Goal: Complete application form

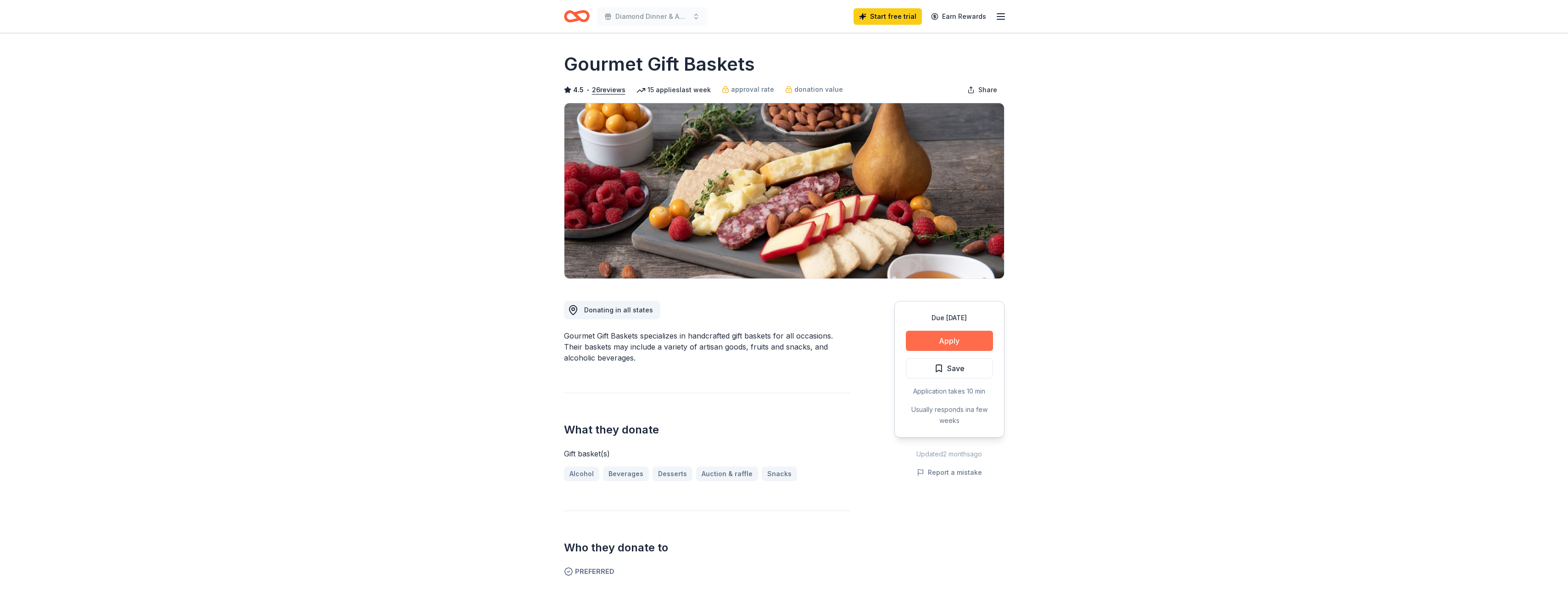
click at [943, 344] on button "Apply" at bounding box center [949, 340] width 87 height 20
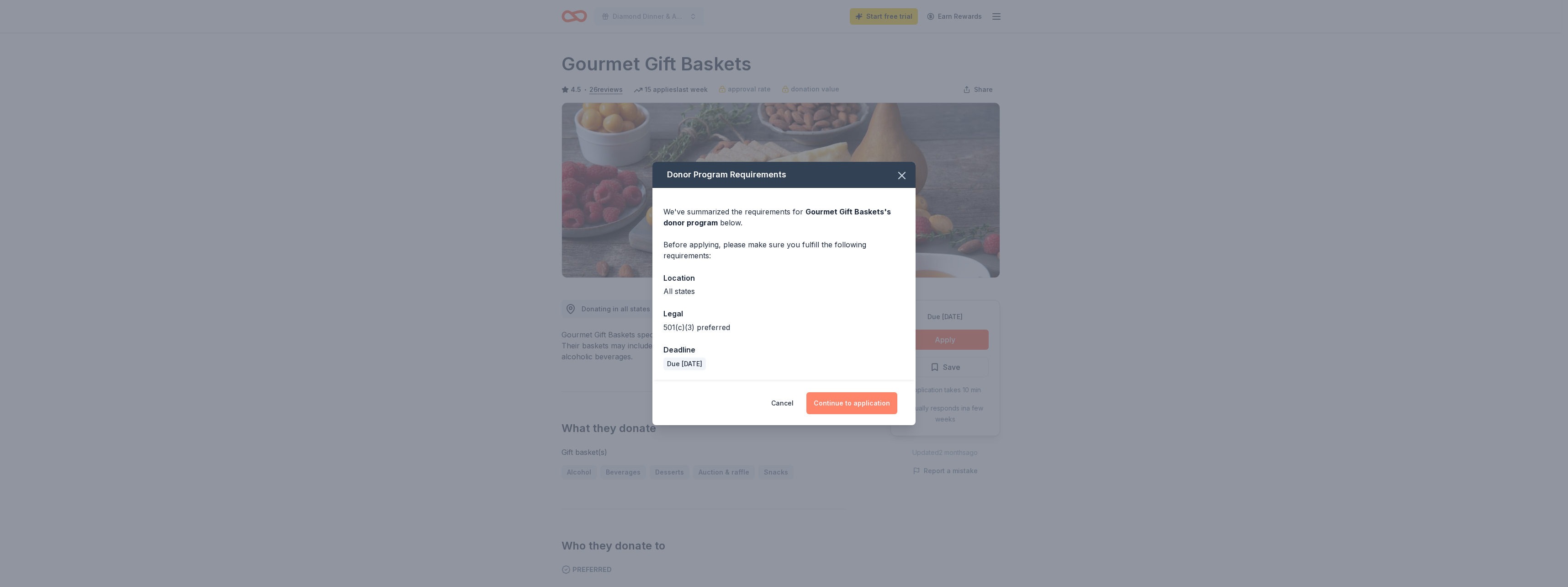
click at [867, 404] on button "Continue to application" at bounding box center [852, 403] width 91 height 22
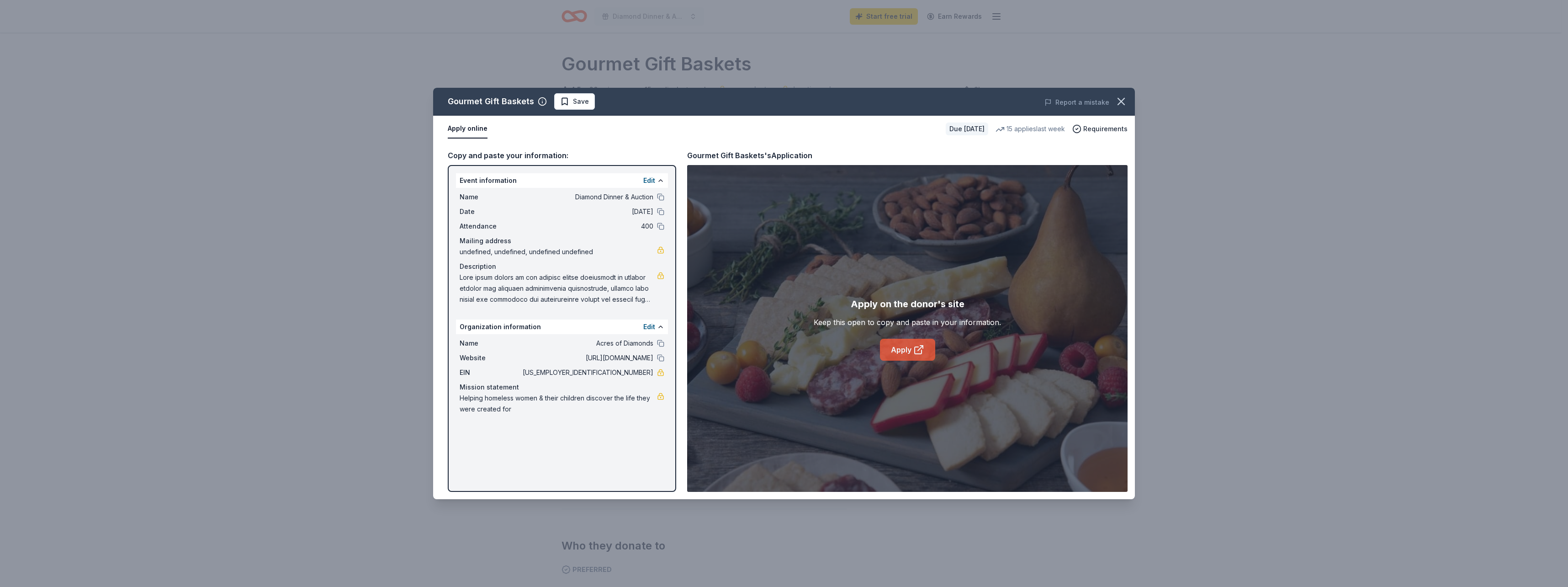
click at [900, 346] on link "Apply" at bounding box center [908, 350] width 55 height 22
drag, startPoint x: 510, startPoint y: 409, endPoint x: 466, endPoint y: 404, distance: 44.3
click at [466, 404] on span "Helping homeless women & their children discover the life they were created for" at bounding box center [558, 404] width 197 height 22
click at [897, 350] on link "Apply" at bounding box center [908, 350] width 55 height 22
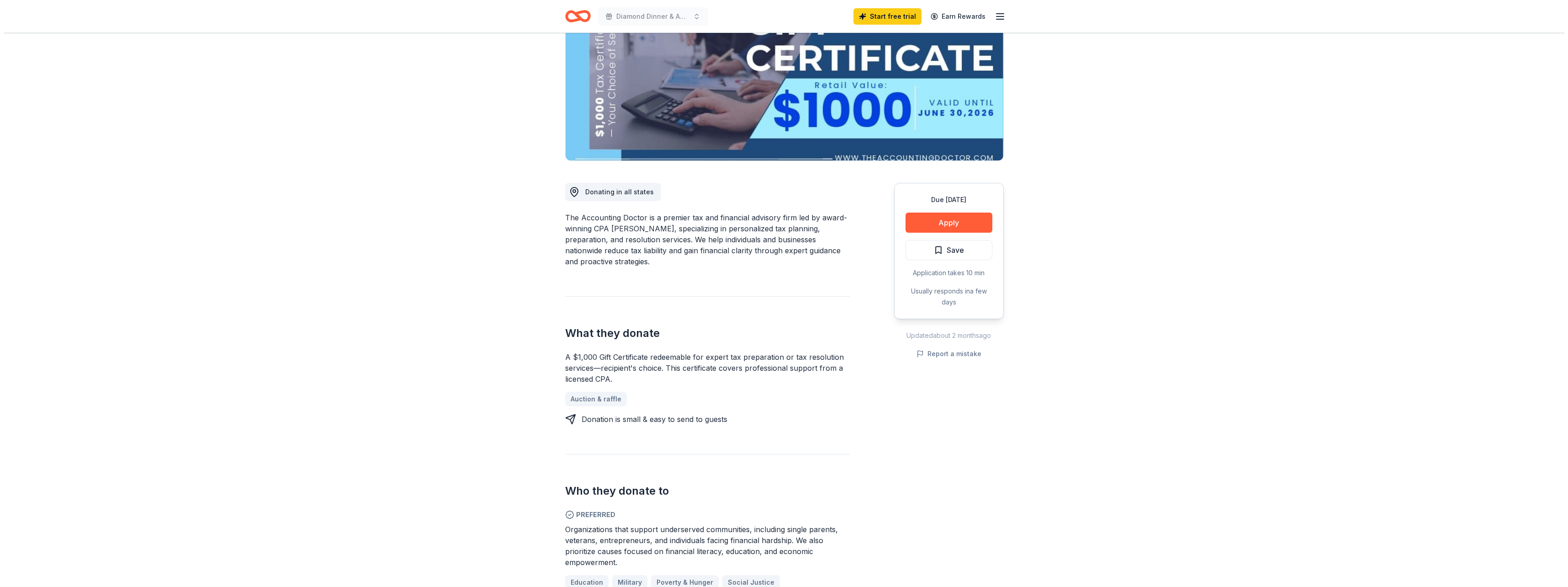
scroll to position [33, 0]
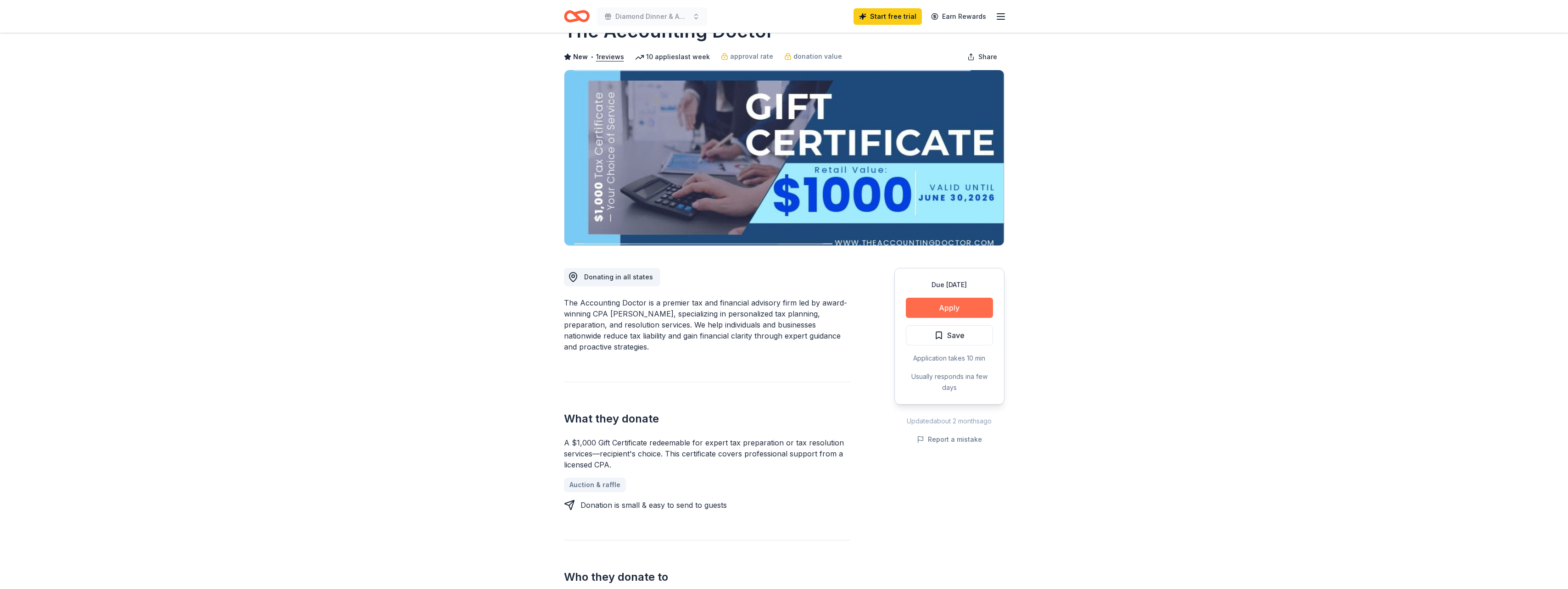
click at [957, 305] on button "Apply" at bounding box center [949, 307] width 87 height 20
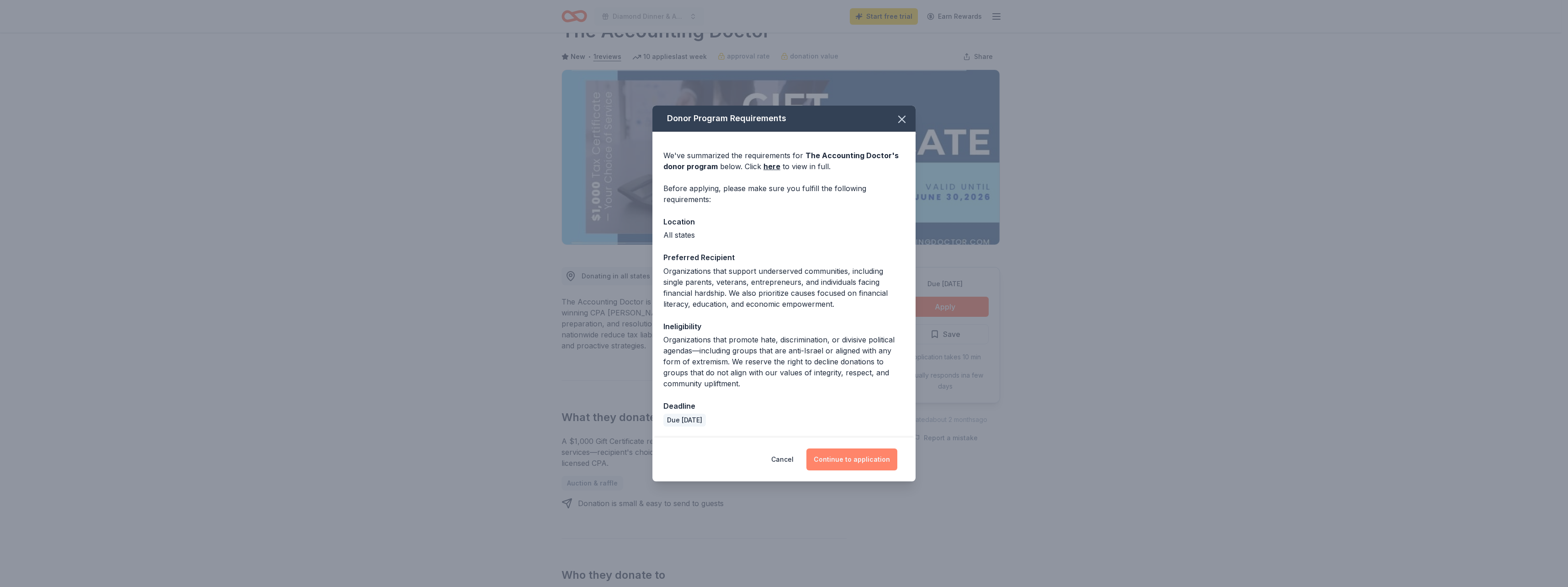
click at [845, 463] on button "Continue to application" at bounding box center [852, 459] width 91 height 22
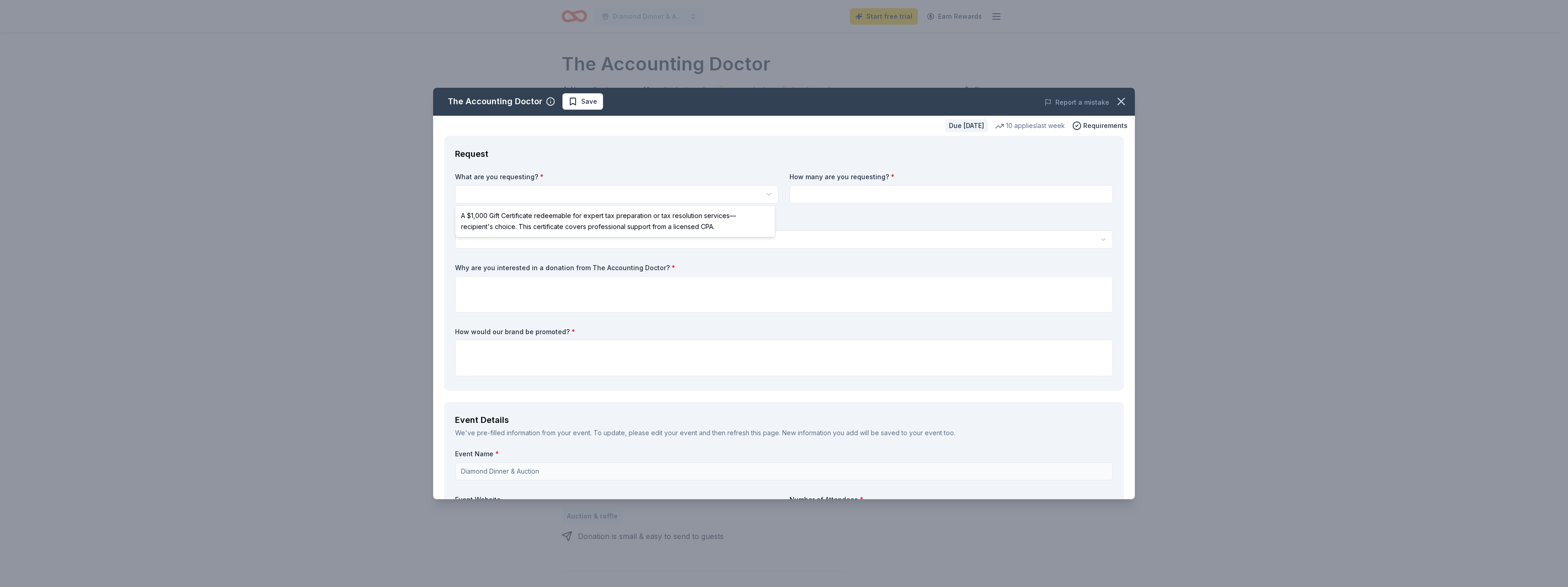
scroll to position [0, 0]
click at [485, 197] on html "Diamond Dinner & Auction Start free trial Earn Rewards Due in 33 days Share The…" at bounding box center [784, 294] width 1568 height 587
select select "A $1,000 Gift Certificate redeemable for expert tax preparation or tax resoluti…"
click at [841, 194] on input at bounding box center [951, 194] width 323 height 18
type input "1"
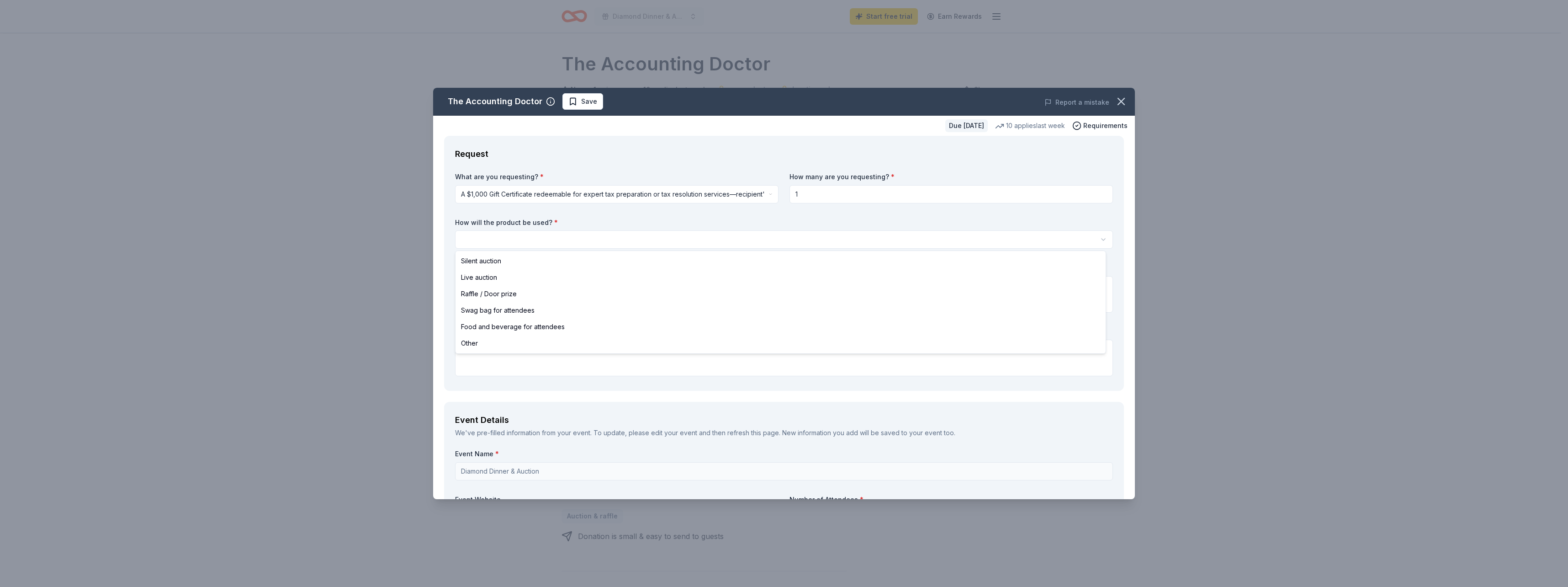
click at [471, 239] on html "Diamond Dinner & Auction Start free trial Earn Rewards Due in 33 days Share The…" at bounding box center [784, 294] width 1568 height 587
select select "silentAuction"
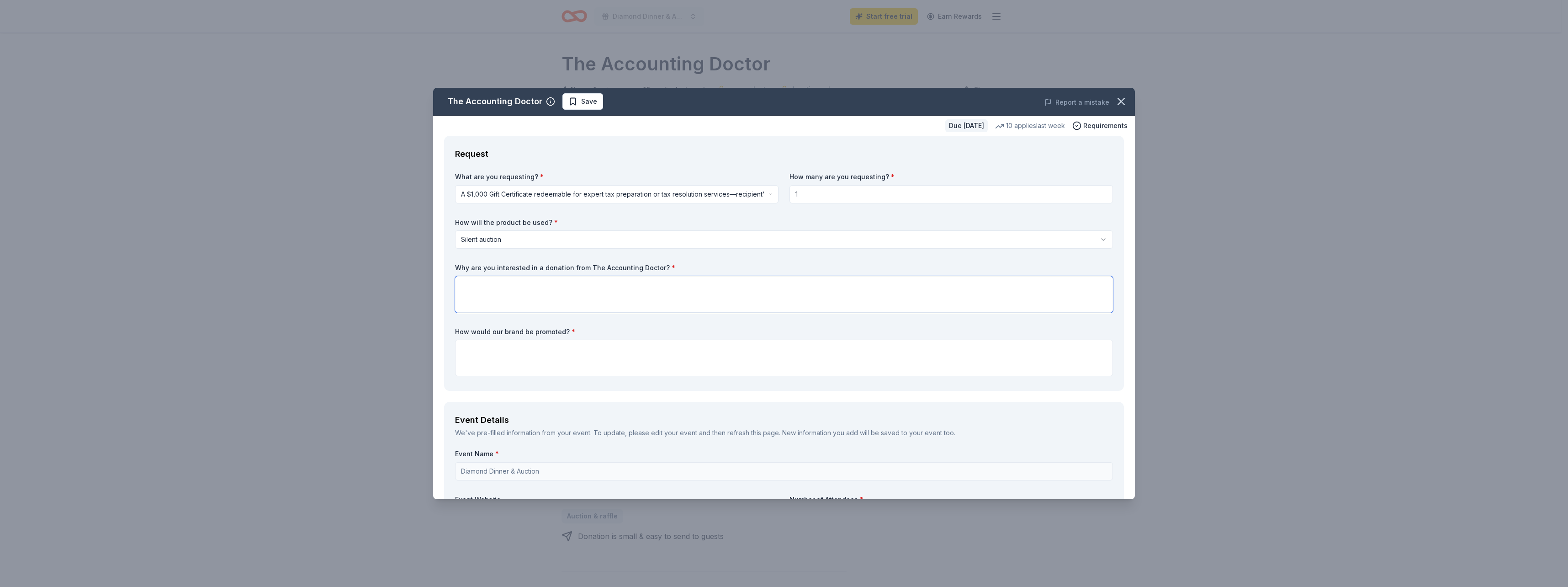
click at [475, 286] on textarea at bounding box center [784, 294] width 658 height 37
click at [481, 292] on textarea at bounding box center [784, 294] width 658 height 37
paste textarea "This year, our focus is on expanding awareness of the Acres mission, reflected …"
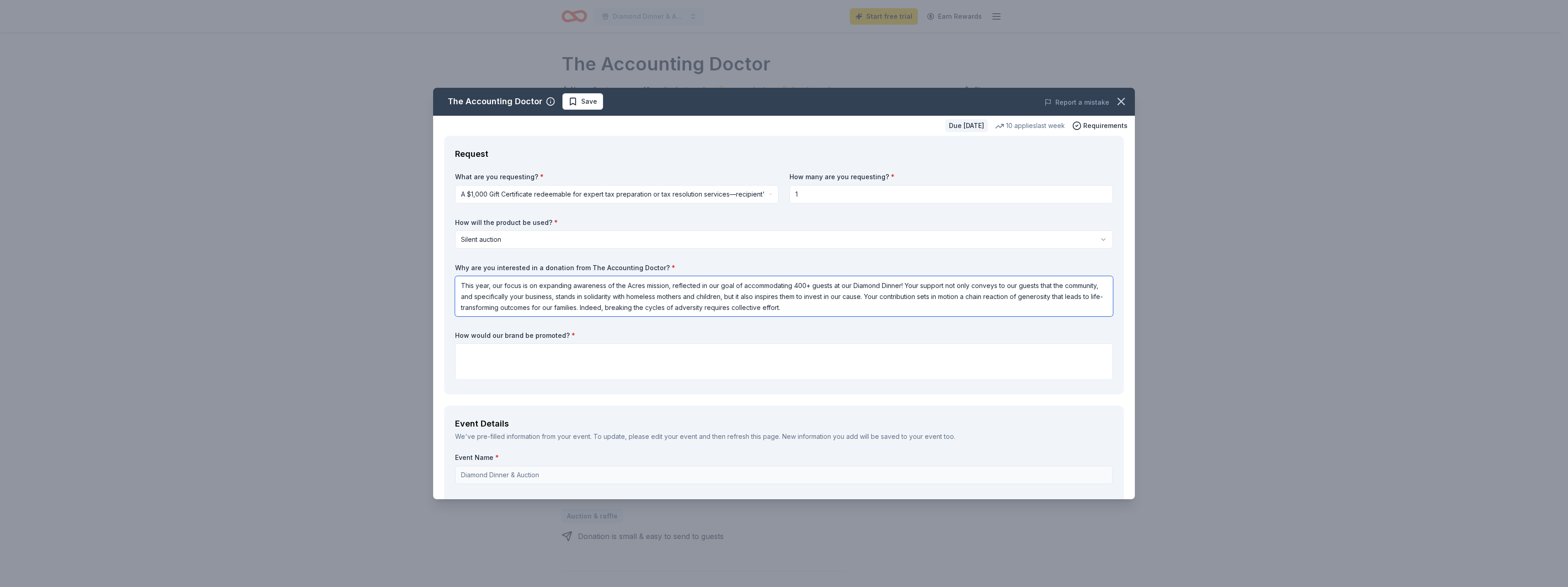
type textarea "This year, our focus is on expanding awareness of the Acres mission, reflected …"
click at [487, 352] on textarea at bounding box center [784, 362] width 658 height 37
type textarea "We would be happy to include mention of your company in our event program."
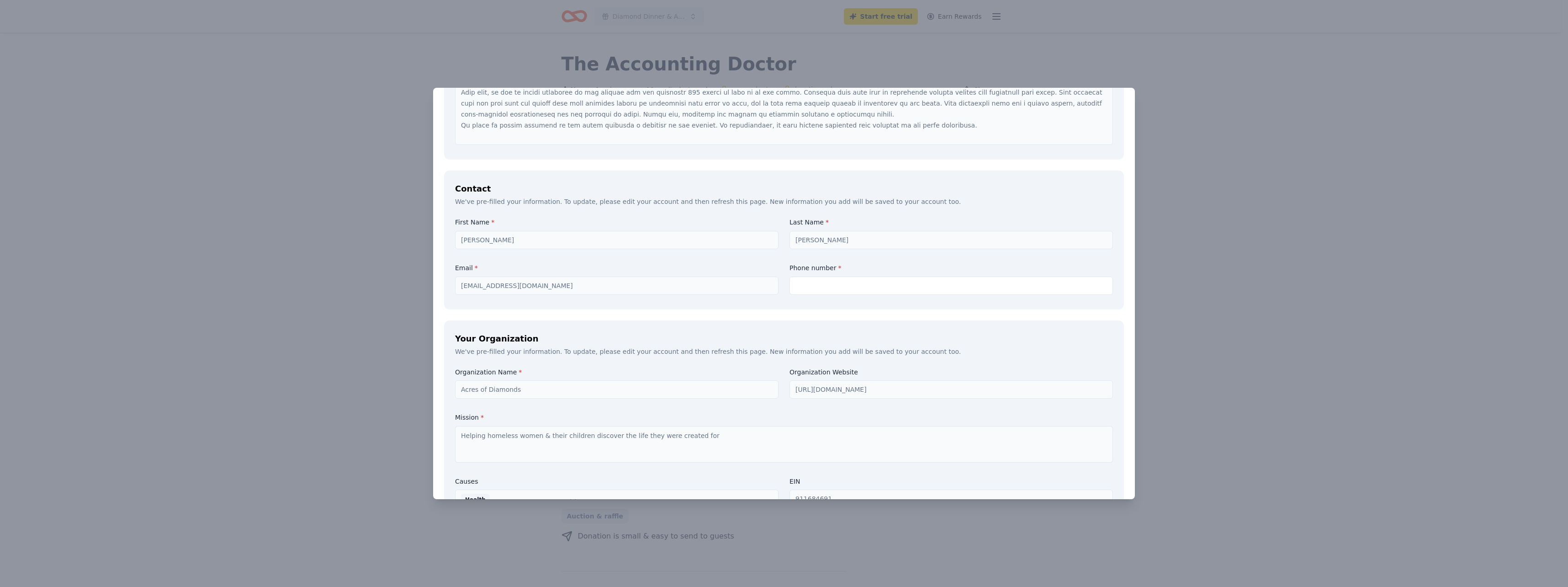
scroll to position [731, 0]
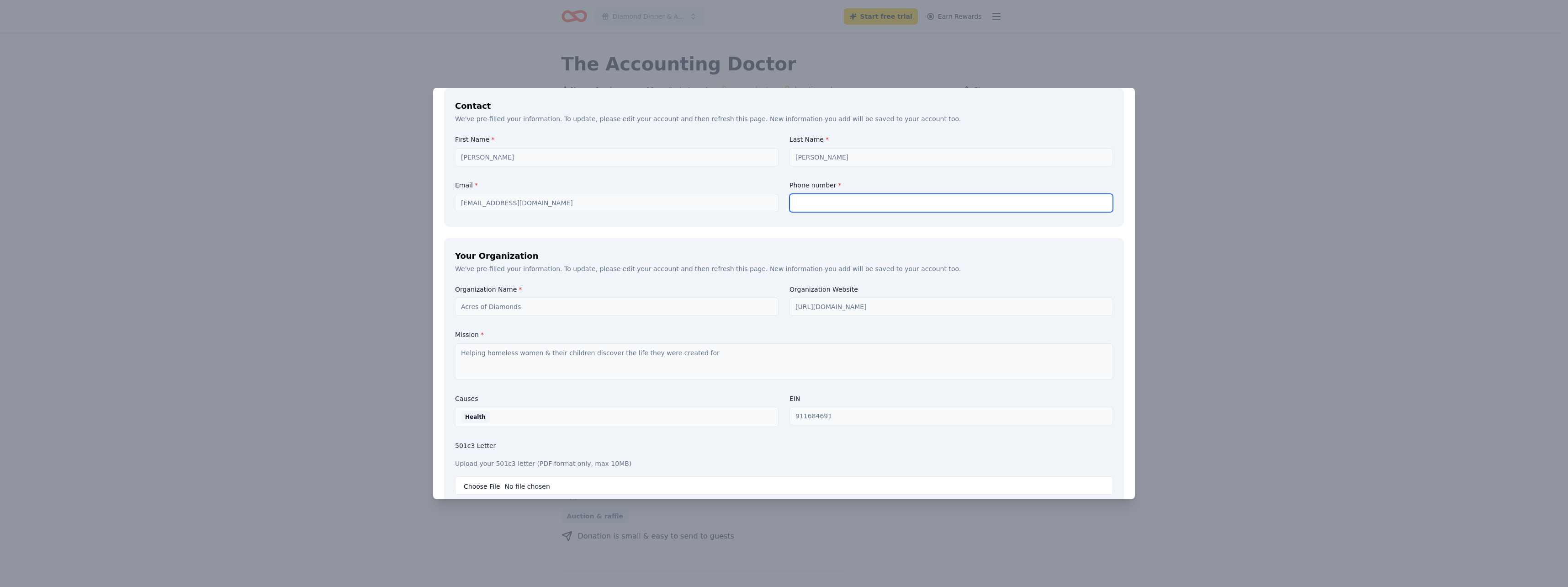
click at [814, 194] on input "text" at bounding box center [951, 203] width 323 height 18
type input "4257888576"
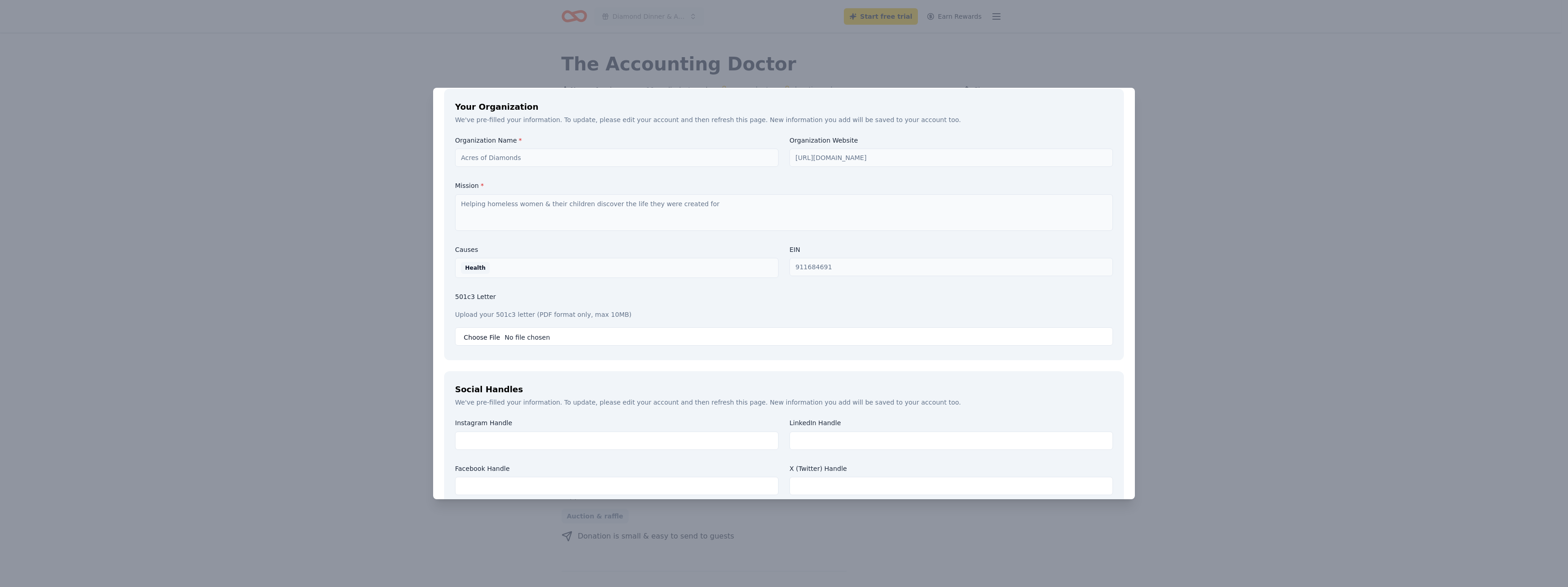
scroll to position [904, 0]
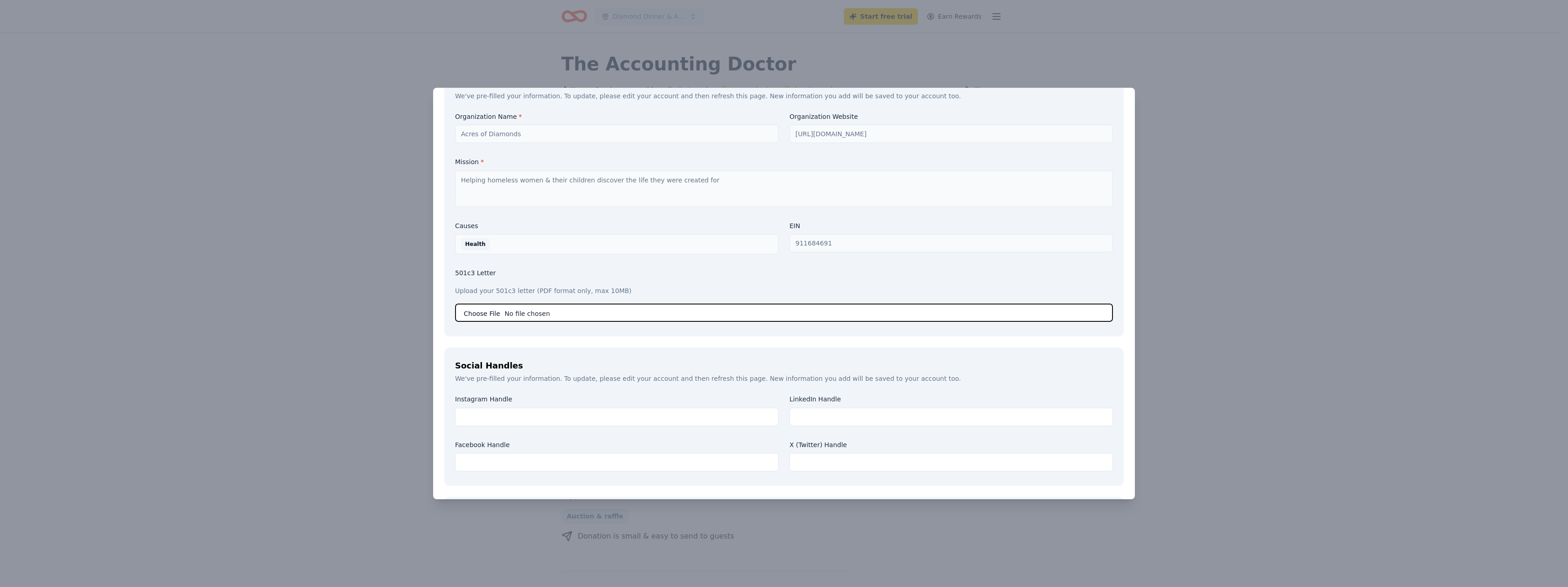
click at [486, 303] on input "file" at bounding box center [784, 312] width 658 height 18
type input "C:\fakepath\501(c)(3) Letter.pdf"
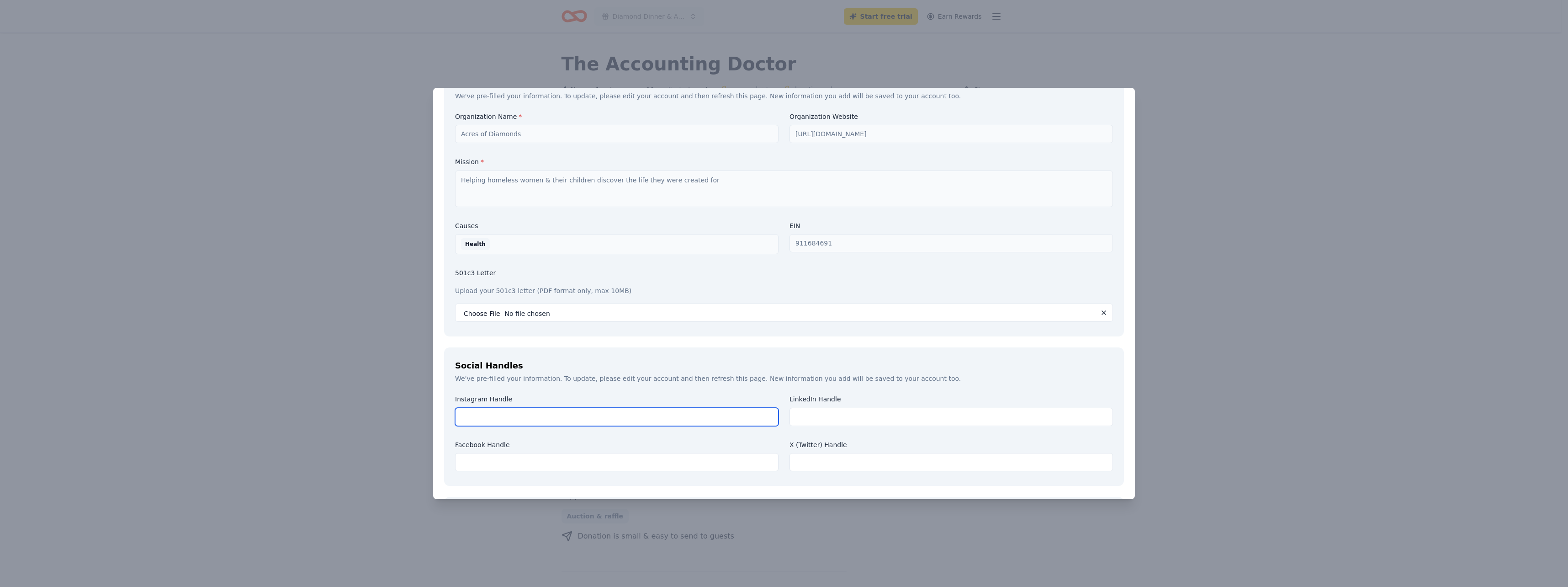
click at [511, 408] on input "text" at bounding box center [617, 417] width 323 height 18
type input "acresofdiamondsduvall"
click at [474, 453] on input "text" at bounding box center [617, 462] width 323 height 18
paste input "https://www.facebook.com/acresofdiamondsduvall/"
type input "https://www.facebook.com/acresofdiamondsduvall/"
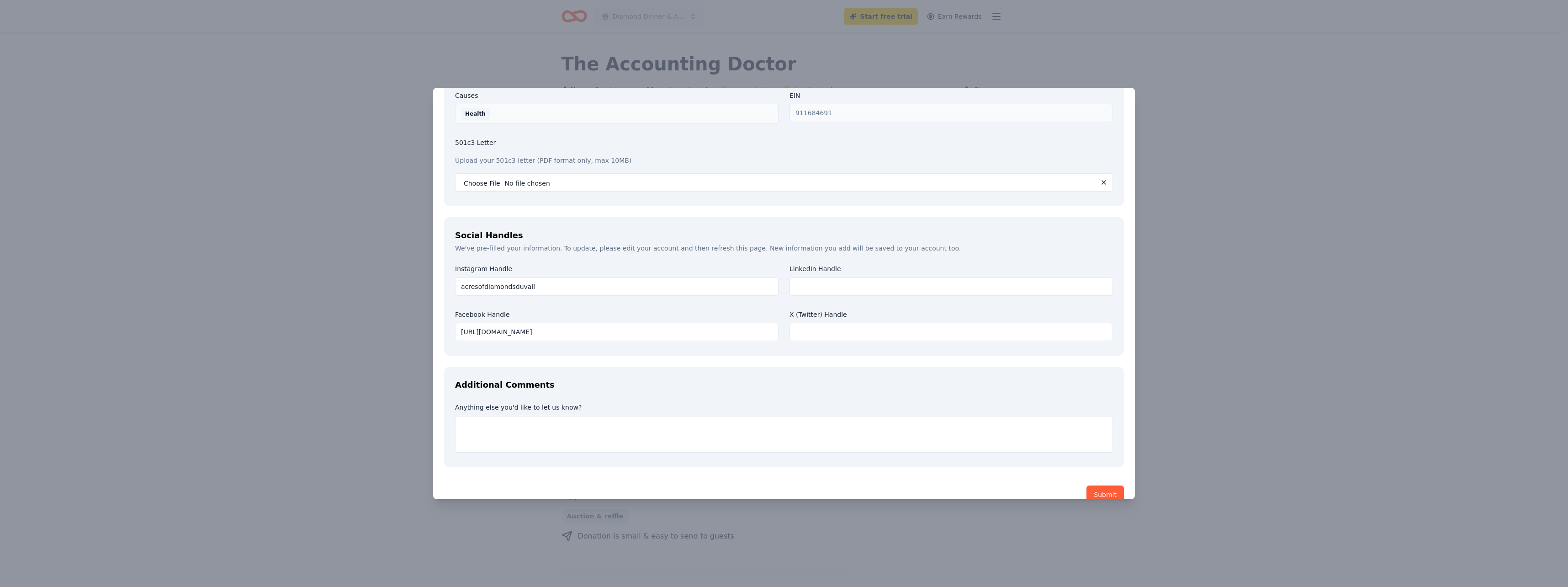
scroll to position [1022, 0]
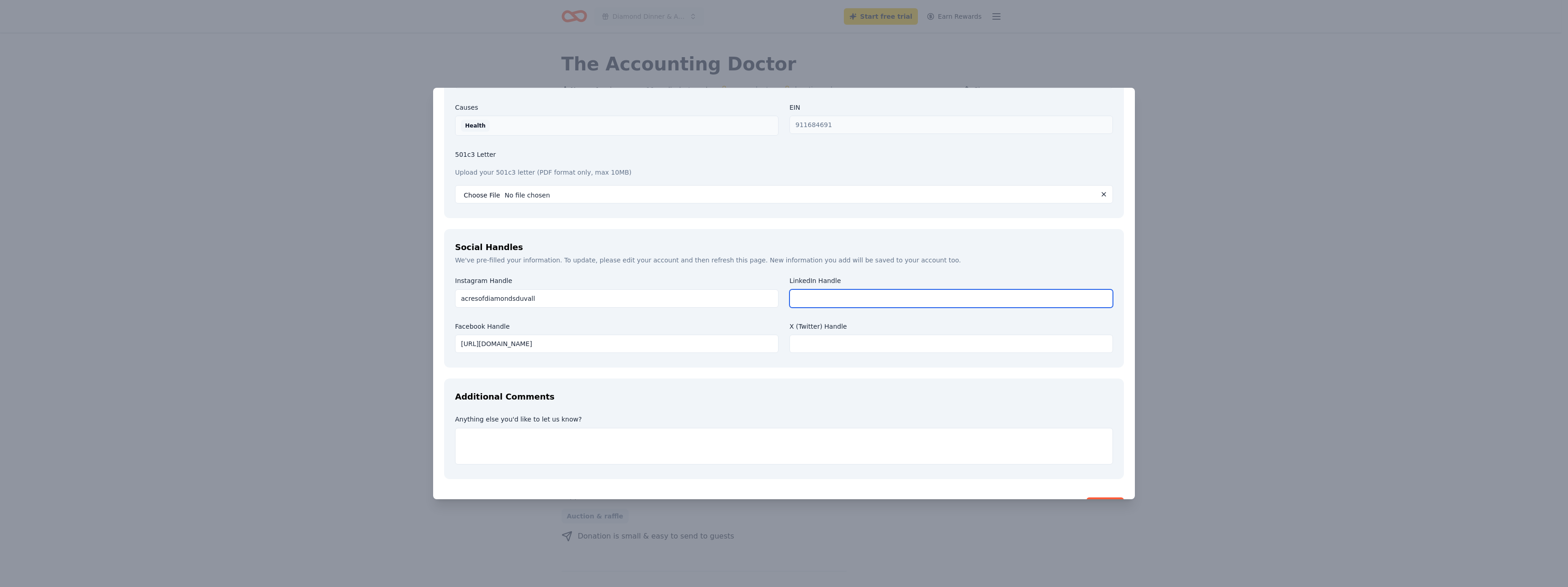
click at [811, 289] on input "text" at bounding box center [951, 298] width 323 height 18
paste input "https://www.linkedin.com/company/acres-of-diamonds"
type input "https://www.linkedin.com/company/acres-of-diamonds"
click at [1516, 281] on div "The Accounting Doctor Save Report a mistake Due in 33 days 10 applies last week…" at bounding box center [784, 294] width 1568 height 587
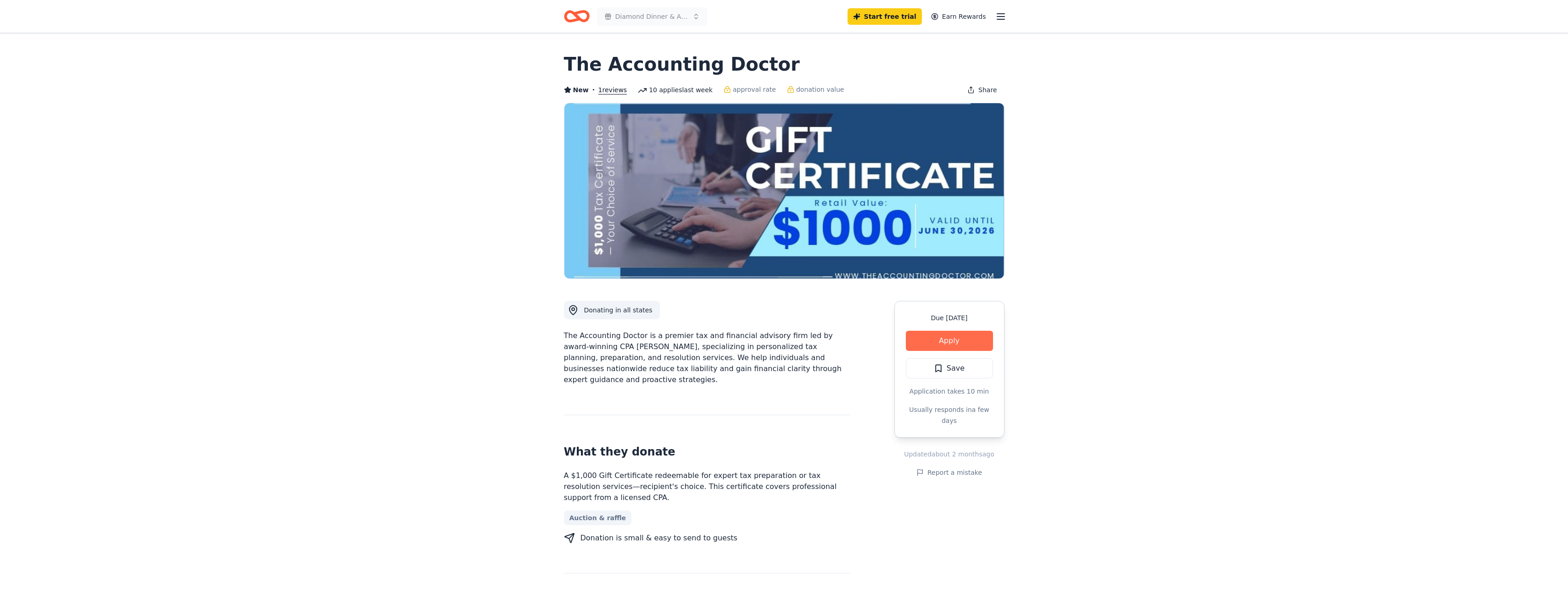
click at [961, 343] on button "Apply" at bounding box center [949, 340] width 87 height 20
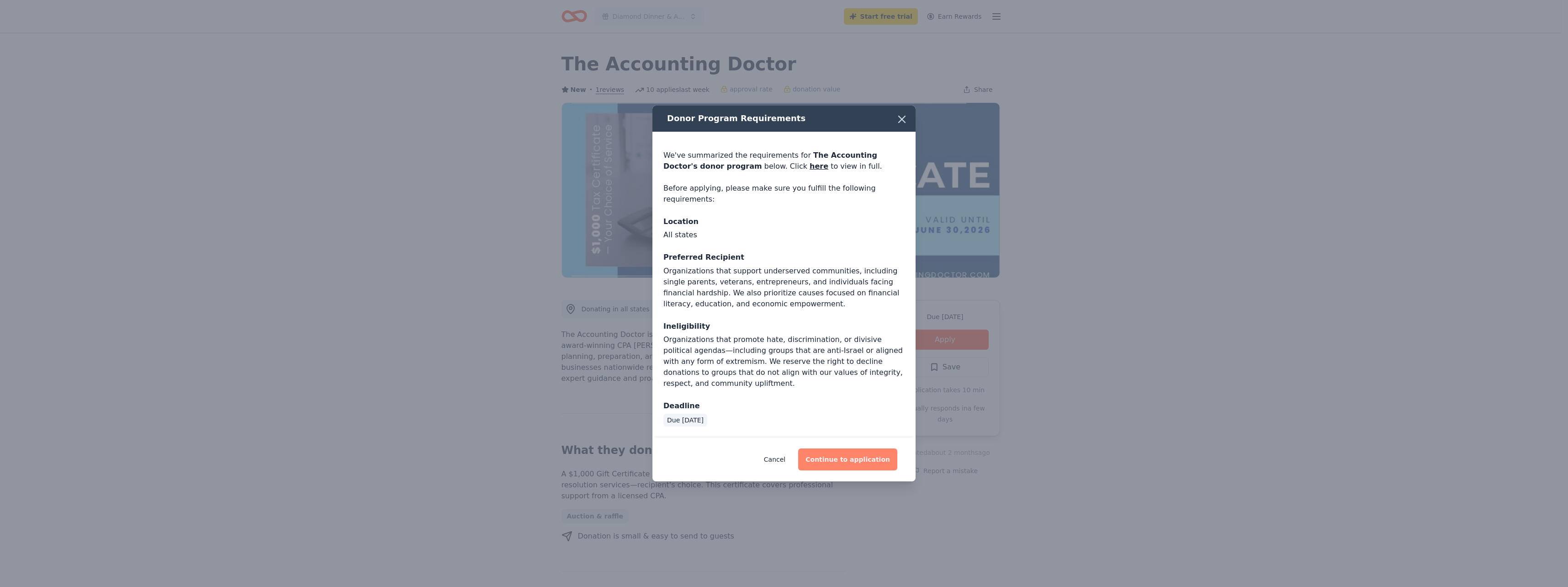
click at [862, 459] on button "Continue to application" at bounding box center [847, 459] width 99 height 22
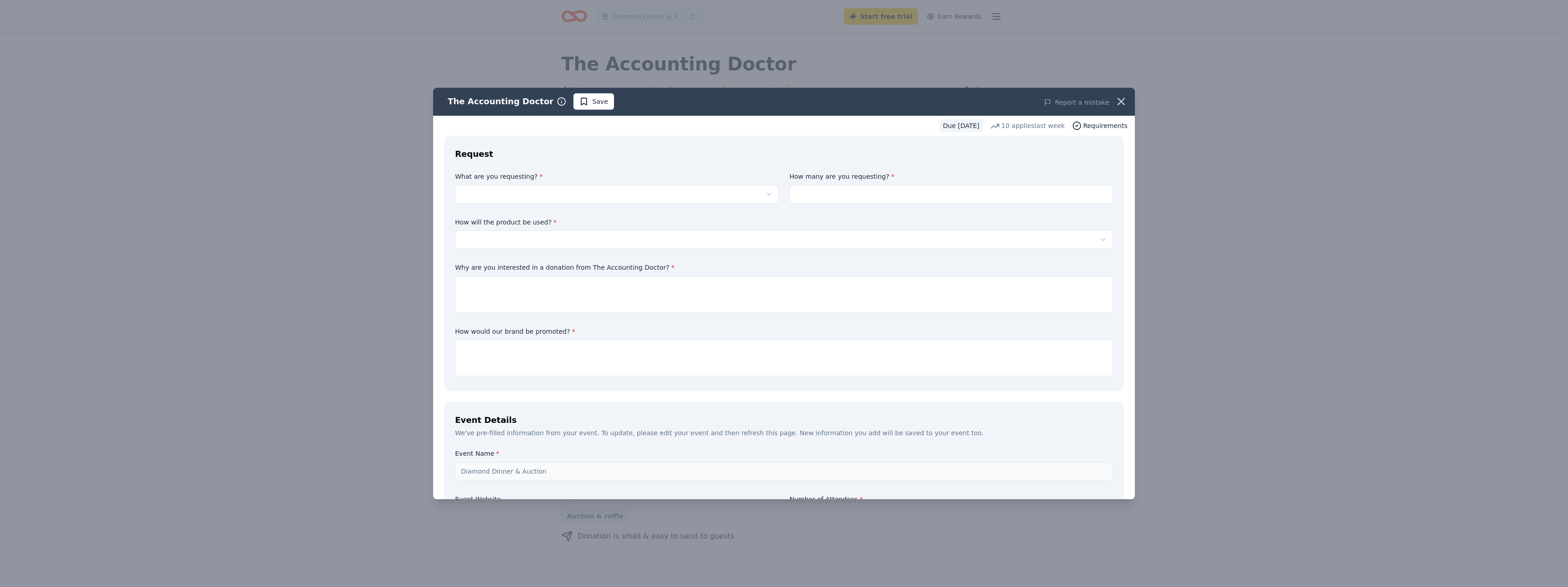
click at [505, 192] on html "Diamond Dinner & Auction Start free trial Earn Rewards Due in 33 days Share The…" at bounding box center [784, 294] width 1568 height 587
select select "A $1,000 Gift Certificate redeemable for expert tax preparation or tax resoluti…"
click at [816, 189] on input at bounding box center [951, 194] width 323 height 18
type input "1"
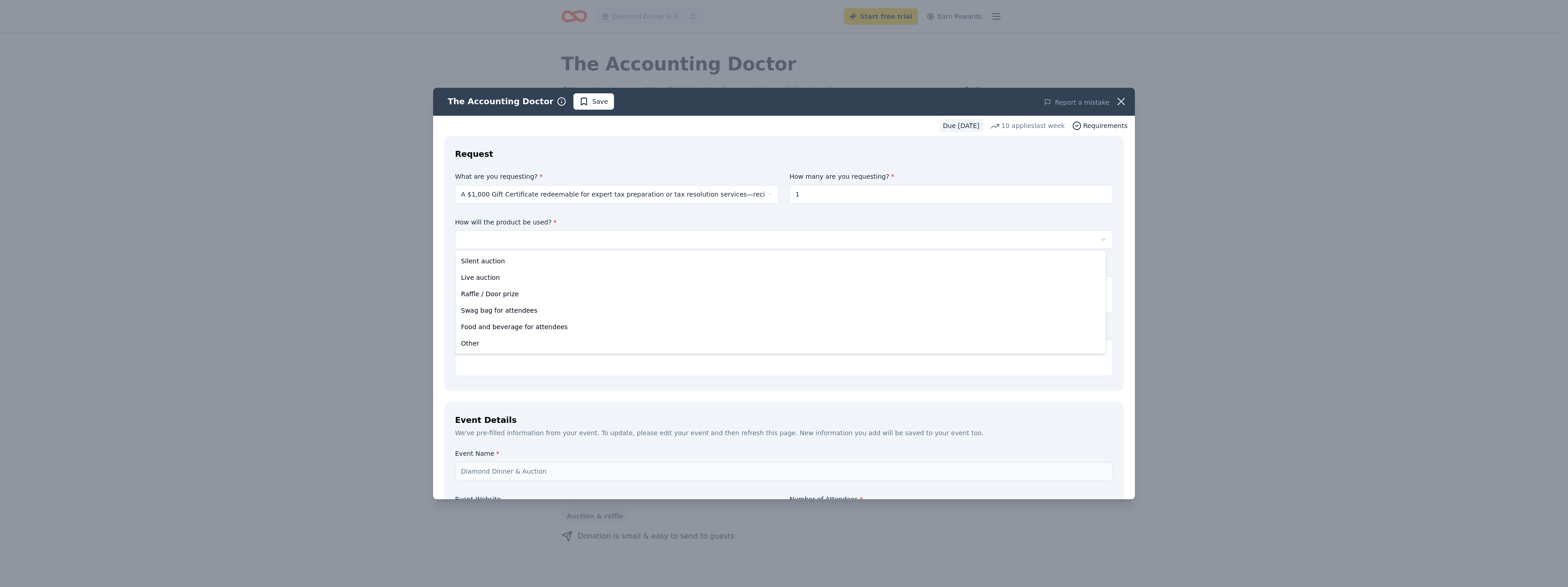
click at [552, 241] on html "Diamond Dinner & Auction Start free trial Earn Rewards Due in 33 days Share The…" at bounding box center [784, 294] width 1568 height 587
select select "silentAuction"
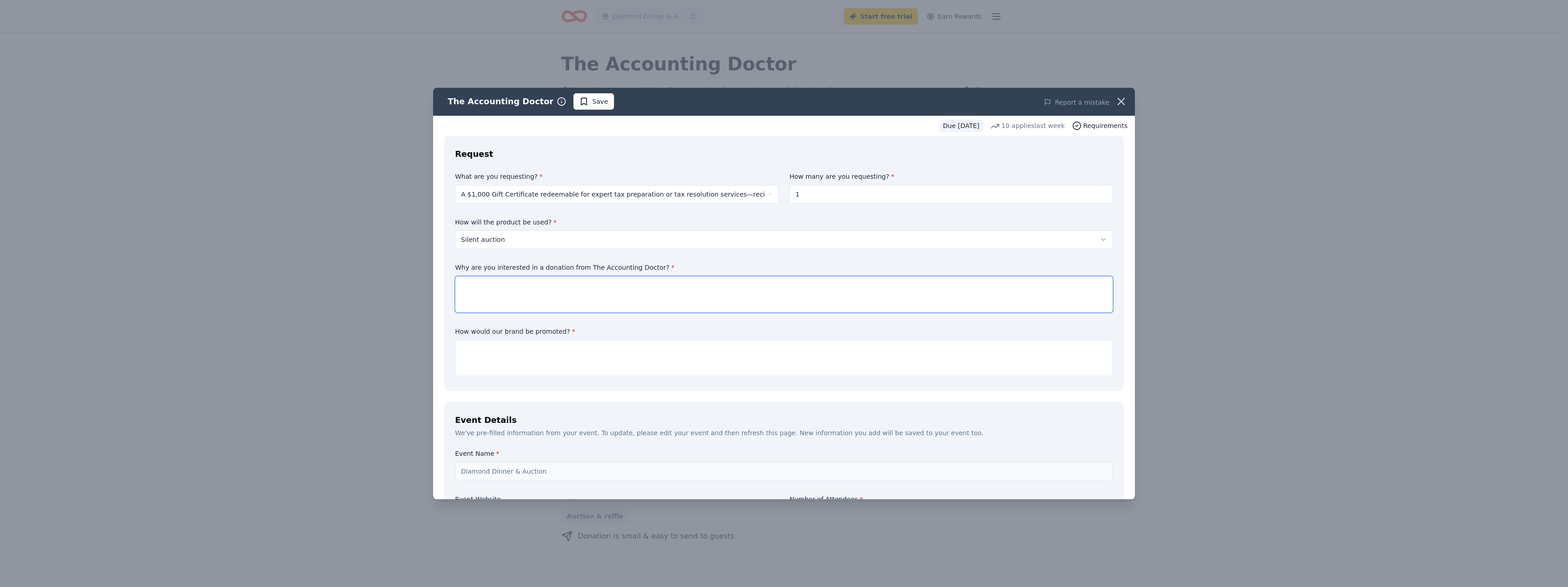
click at [486, 294] on textarea at bounding box center [784, 294] width 658 height 37
paste textarea "https://www.theshareway.com/company/accounting-doctor?utm_source=transactional&…"
type textarea "https://www.theshareway.com/company/accounting-doctor?utm_source=transactional&…"
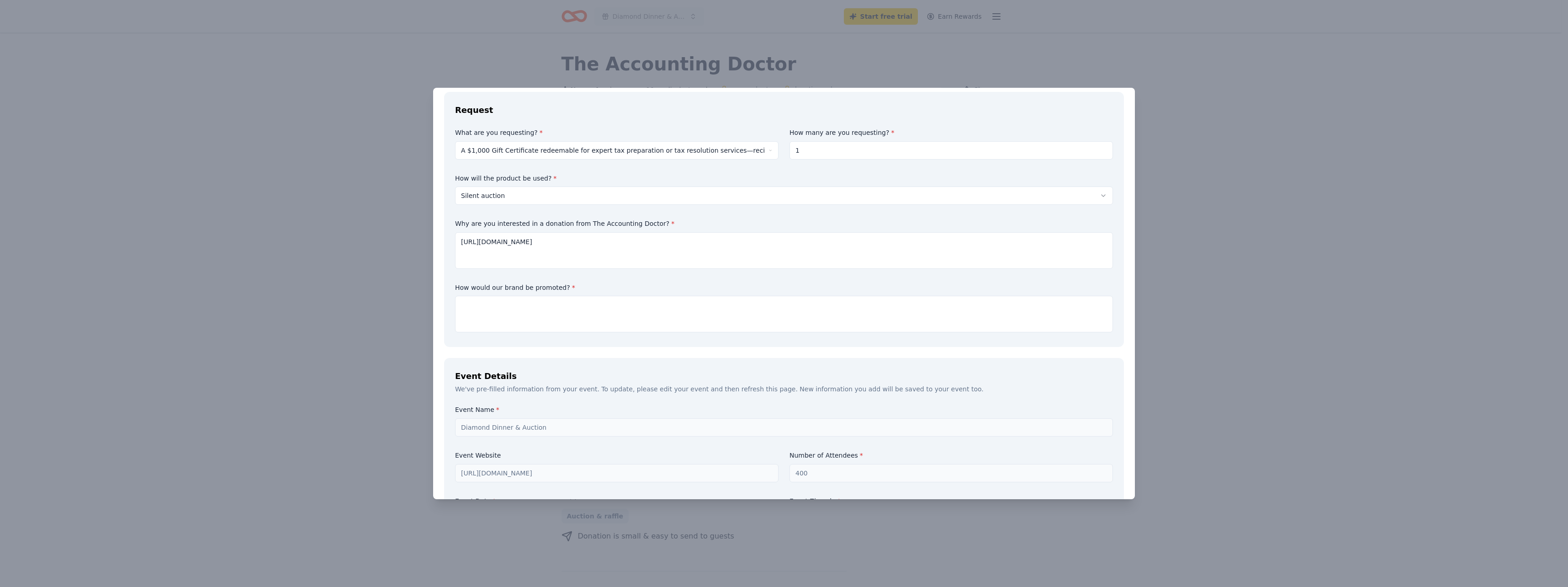
scroll to position [74, 0]
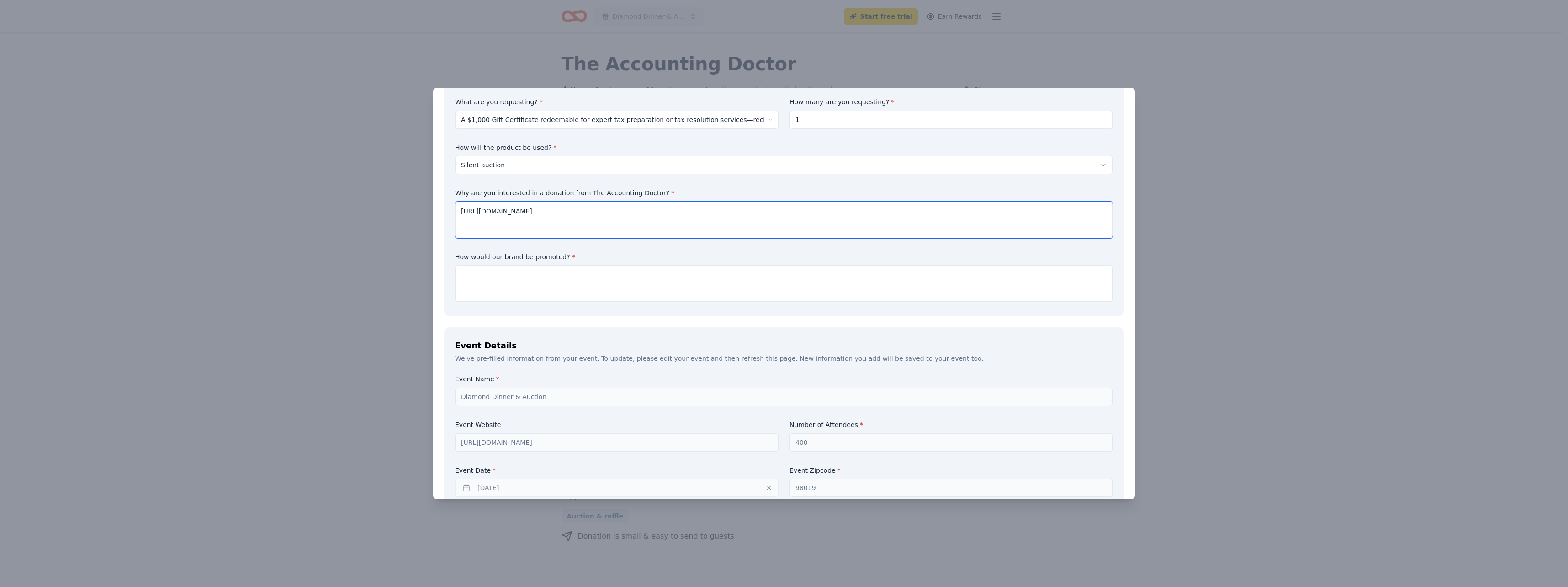
drag, startPoint x: 1071, startPoint y: 212, endPoint x: 430, endPoint y: 198, distance: 641.2
click at [430, 198] on div "The Accounting Doctor Save Report a mistake Due in 33 days 10 applies last week…" at bounding box center [784, 294] width 1568 height 587
click at [508, 280] on textarea at bounding box center [784, 283] width 658 height 37
type textarea "in our event program"
click at [826, 472] on label "Event Zipcode *" at bounding box center [951, 471] width 323 height 9
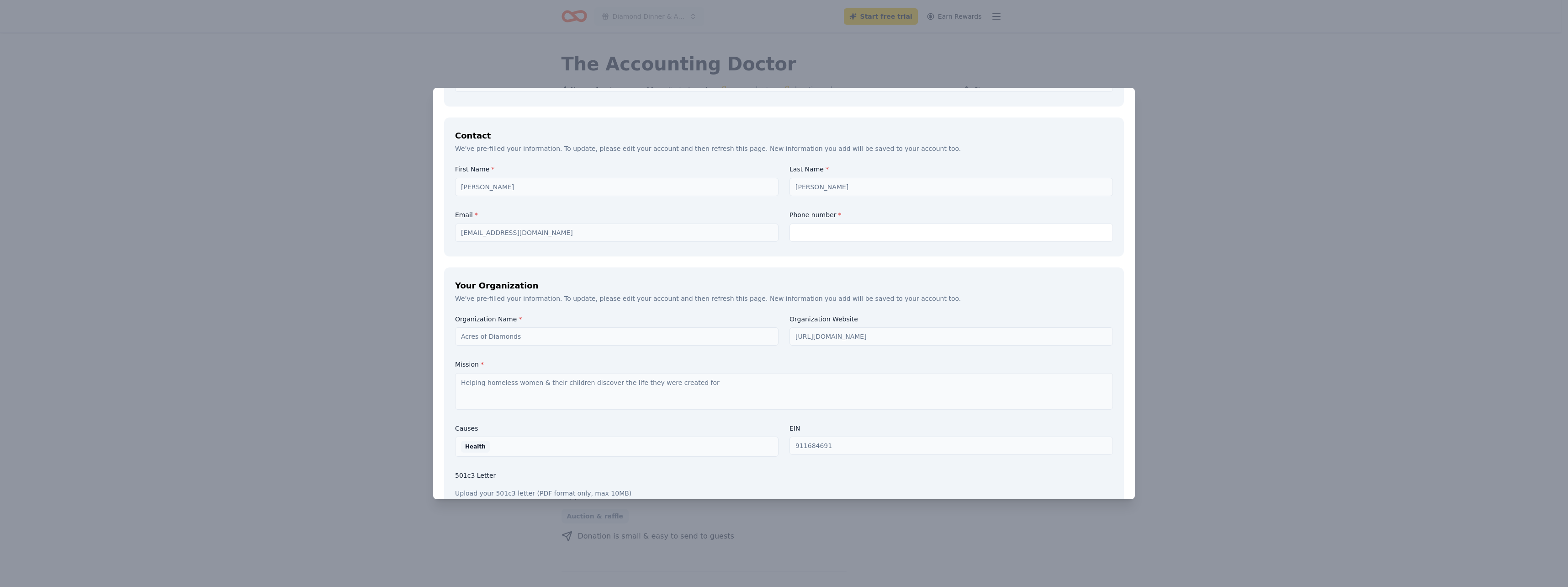
scroll to position [695, 0]
click at [802, 225] on input "text" at bounding box center [951, 234] width 323 height 18
type input "4257888576"
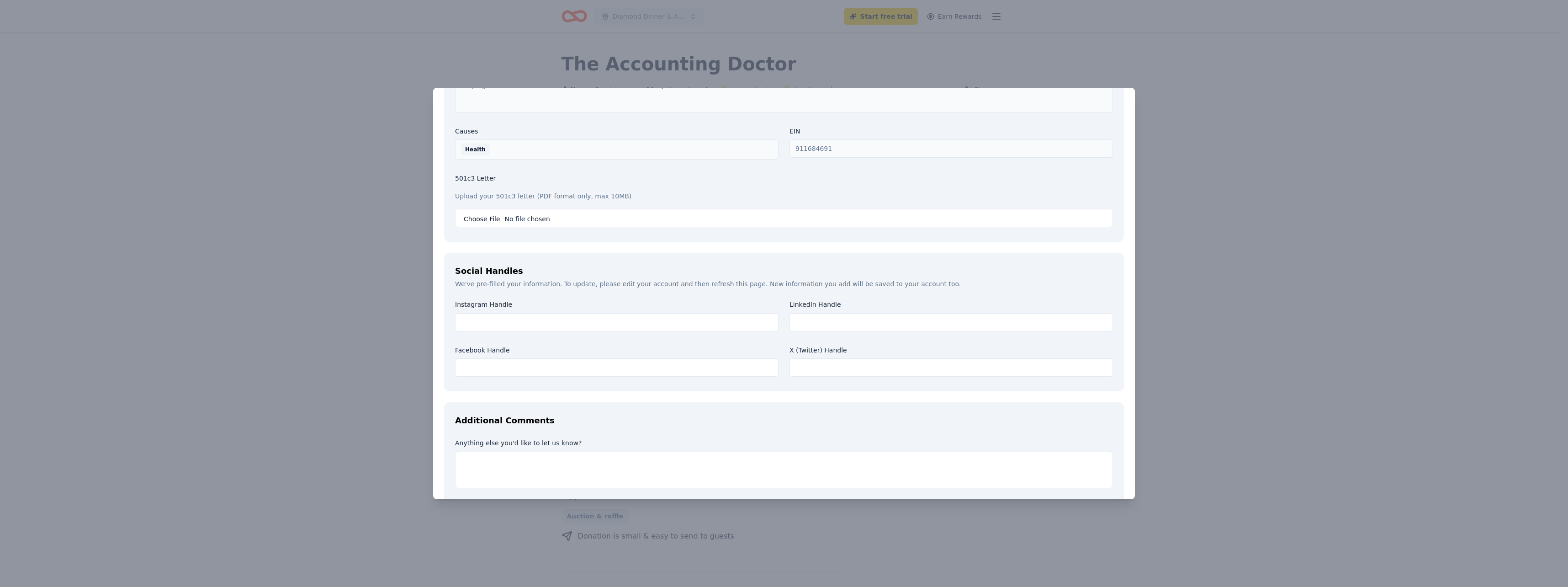
scroll to position [986, 0]
click at [809, 322] on input "text" at bounding box center [951, 331] width 323 height 18
paste input "https://www.theshareway.com/company/accounting-doctor?utm_source=transactional&…"
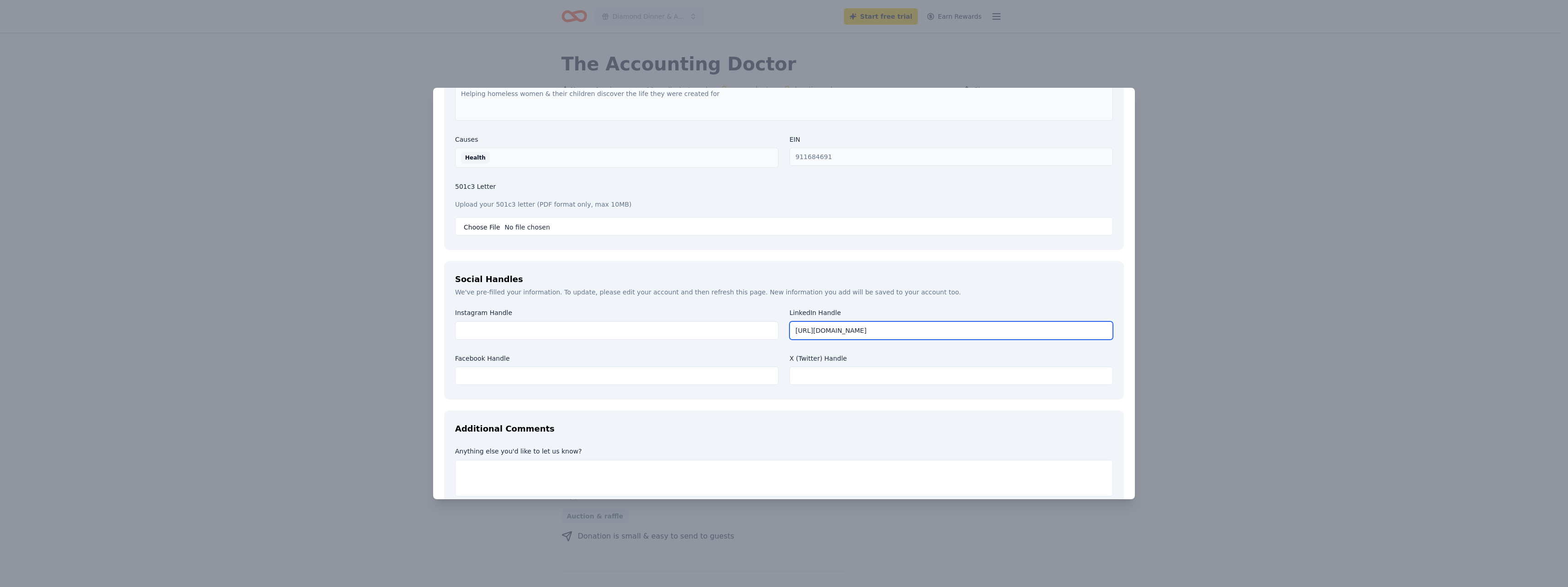
scroll to position [0, 288]
type input "https://www.theshareway.com/company/accounting-doctor?utm_source=transactional&…"
click at [563, 322] on input "text" at bounding box center [617, 331] width 323 height 18
type input "d"
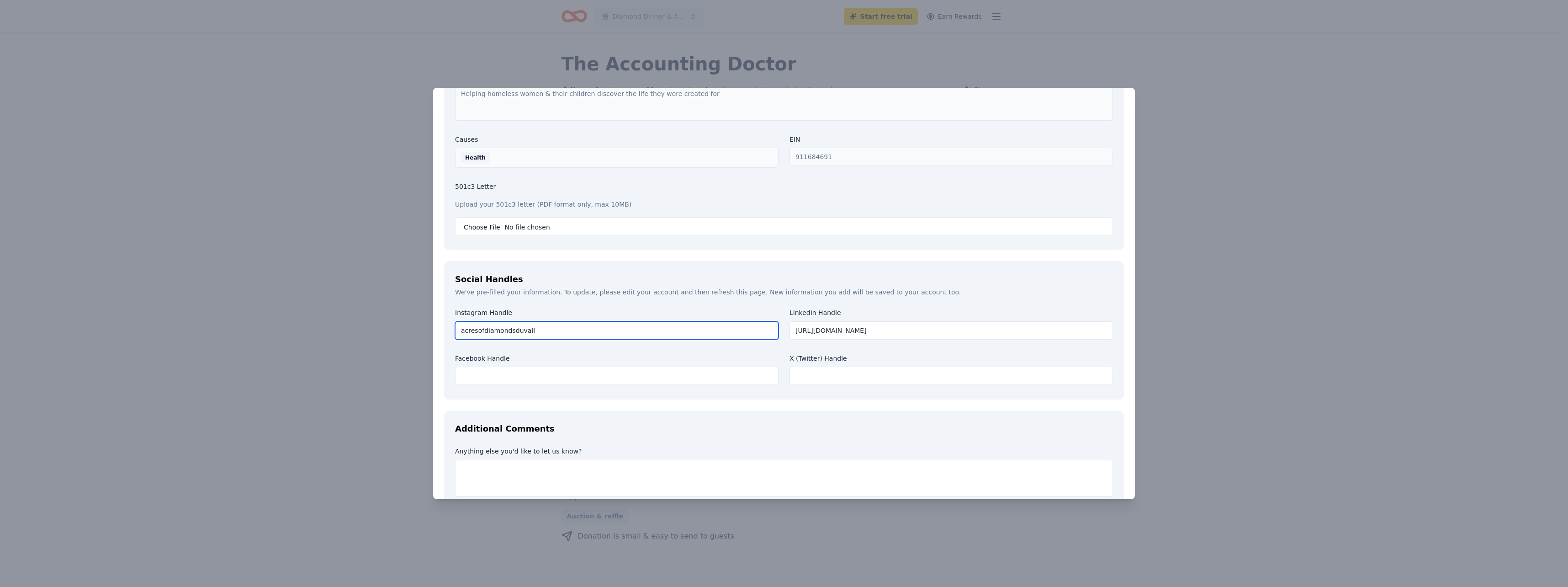
type input "acresofdiamondsduvall"
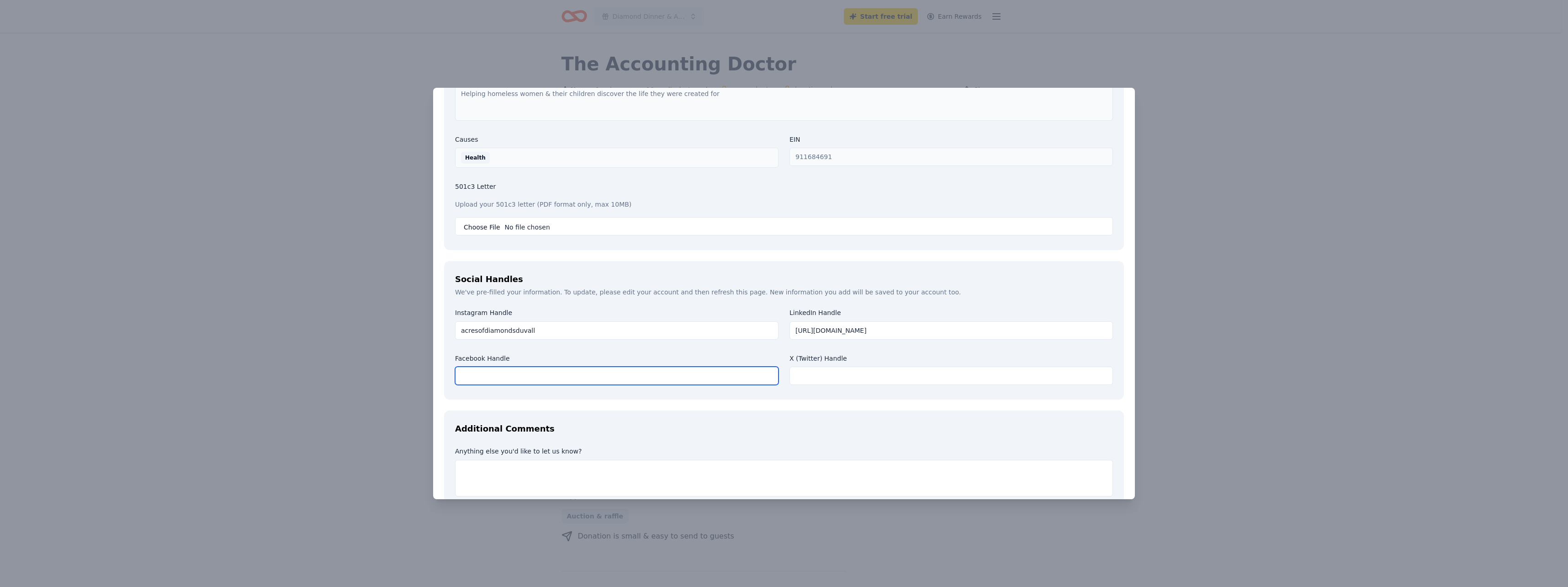
click at [523, 369] on input "text" at bounding box center [617, 376] width 323 height 18
paste input "https://www.facebook.com/acresofdiamondsduvall/"
type input "https://www.facebook.com/acresofdiamondsduvall/"
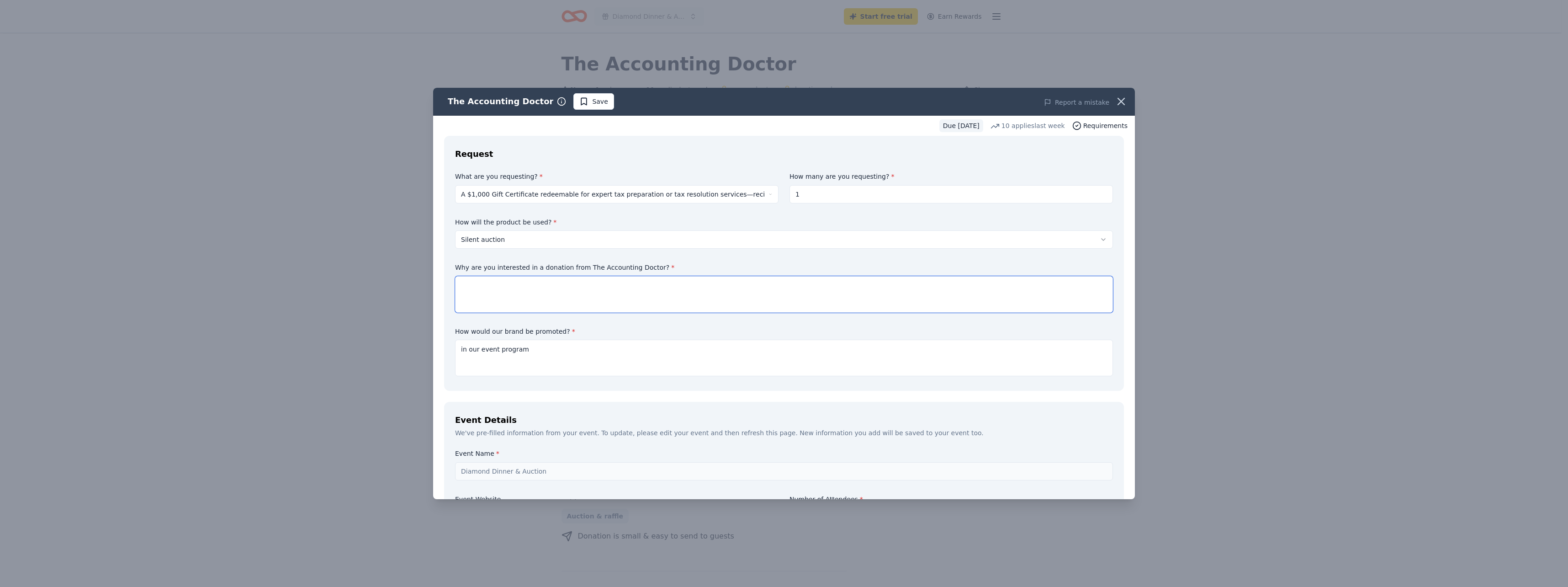
click at [509, 287] on textarea at bounding box center [784, 294] width 658 height 37
drag, startPoint x: 498, startPoint y: 285, endPoint x: 492, endPoint y: 284, distance: 6.1
click at [497, 284] on textarea at bounding box center [784, 294] width 658 height 37
paste textarea "This year, our focus is on expanding awareness of the Acres mission, reflected …"
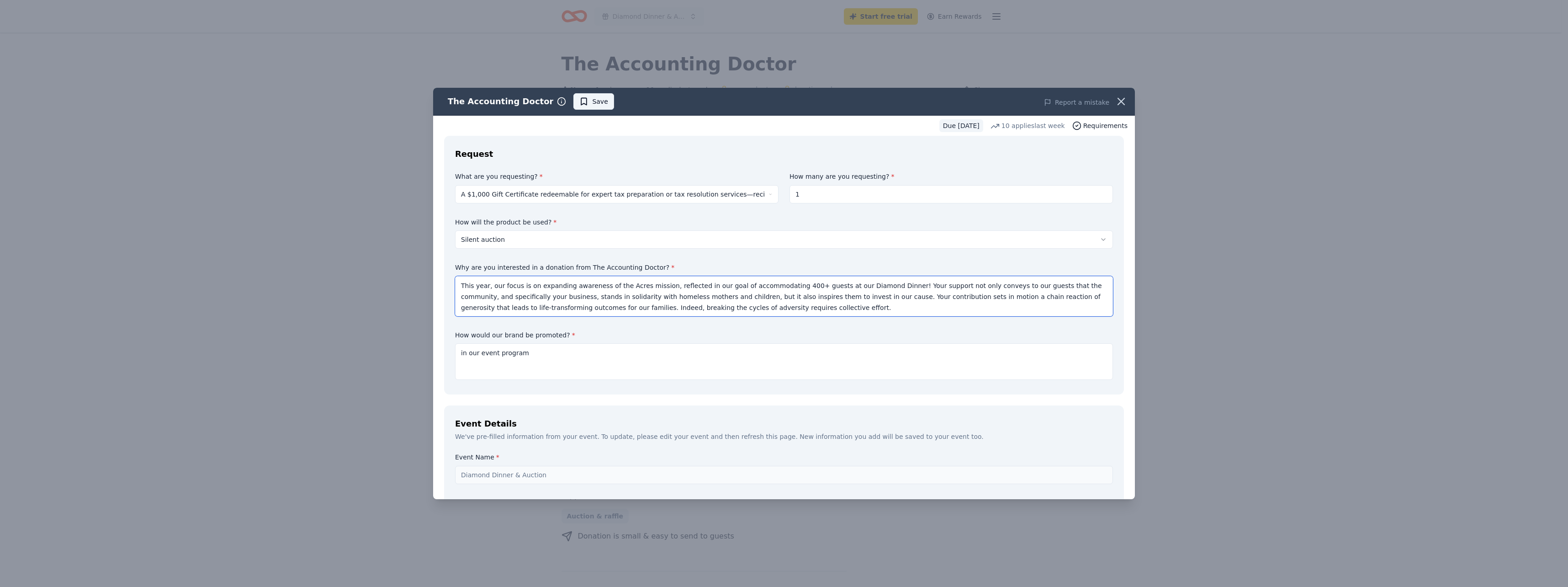
type textarea "This year, our focus is on expanding awareness of the Acres mission, reflected …"
click at [592, 100] on span "Save" at bounding box center [600, 102] width 16 height 11
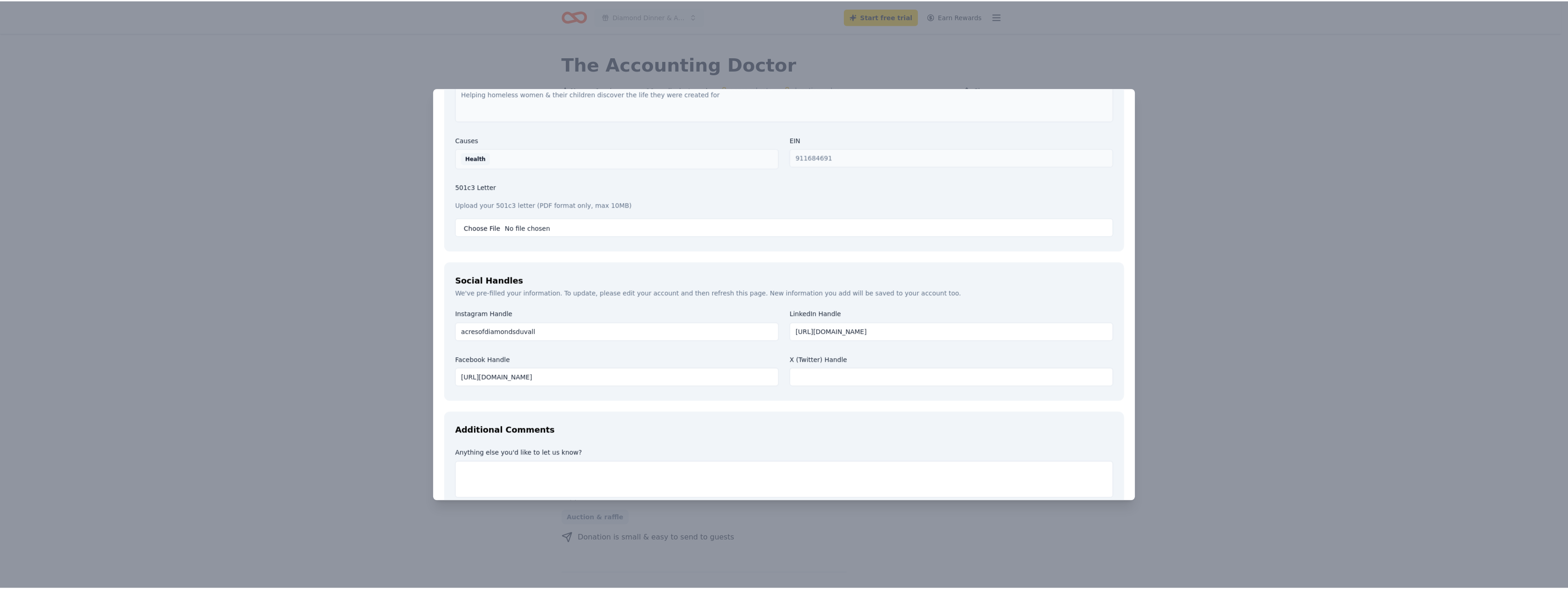
scroll to position [1037, 0]
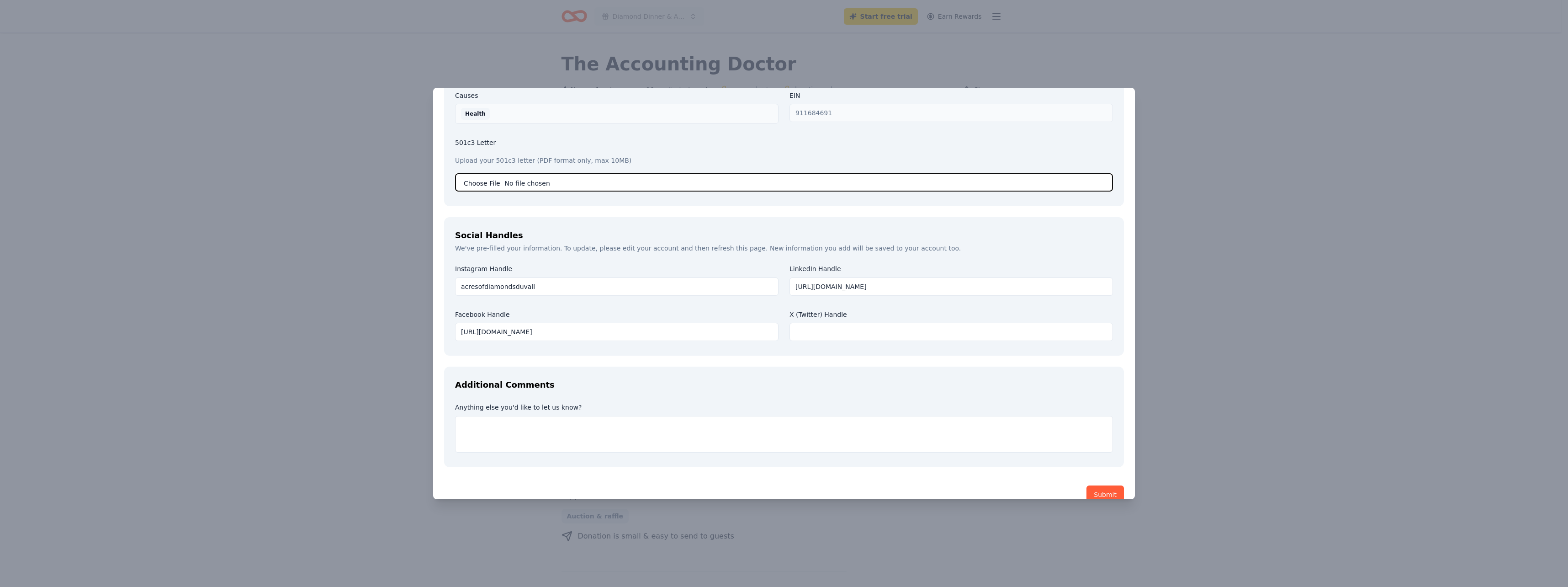
click at [486, 173] on input "file" at bounding box center [784, 182] width 658 height 18
type input "C:\fakepath\501(c)(3) Letter.pdf"
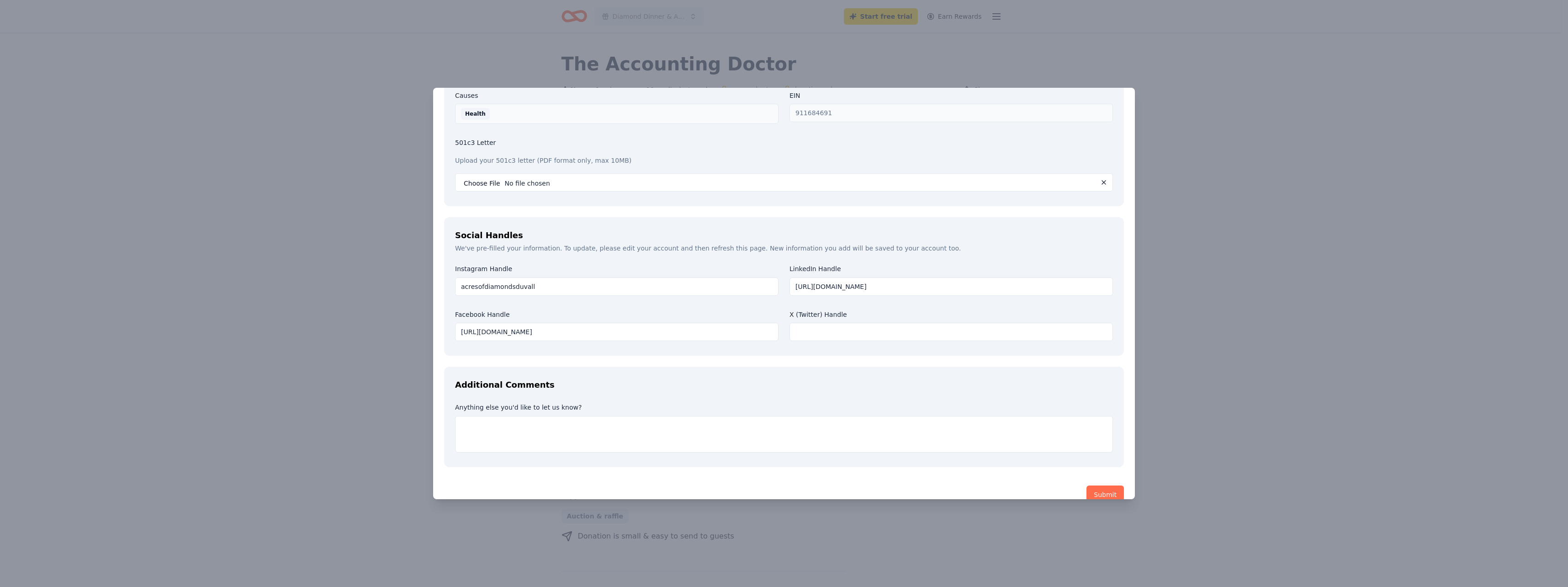
click at [1103, 485] on button "Submit" at bounding box center [1105, 494] width 38 height 18
